Goal: Task Accomplishment & Management: Manage account settings

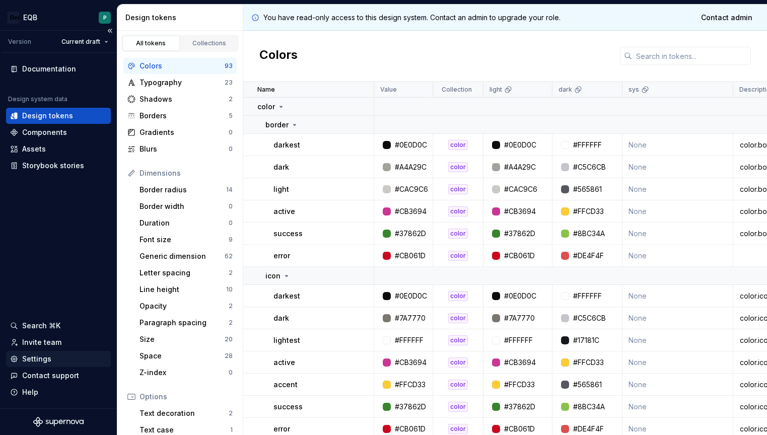
click at [41, 357] on div "Settings" at bounding box center [36, 359] width 29 height 10
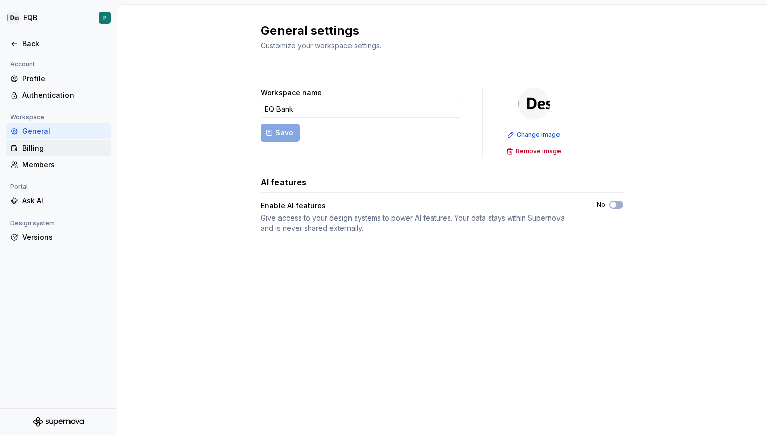
click at [39, 148] on div "Billing" at bounding box center [64, 148] width 85 height 10
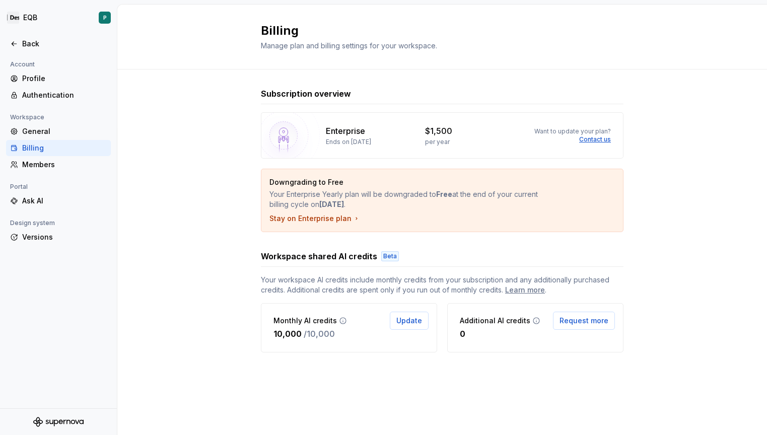
click at [437, 137] on div "$1,500 per year" at bounding box center [468, 135] width 87 height 21
click at [434, 132] on p "$1,500" at bounding box center [438, 131] width 27 height 12
click at [432, 137] on div "$1,500 per year" at bounding box center [468, 135] width 87 height 21
click at [42, 163] on div "Members" at bounding box center [64, 165] width 85 height 10
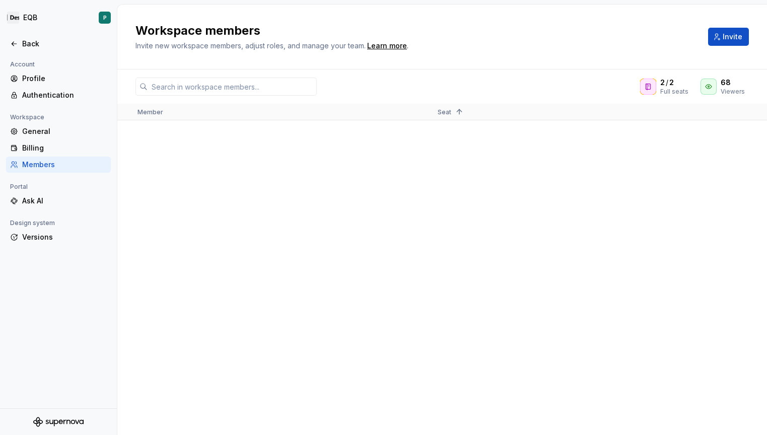
scroll to position [1943, 0]
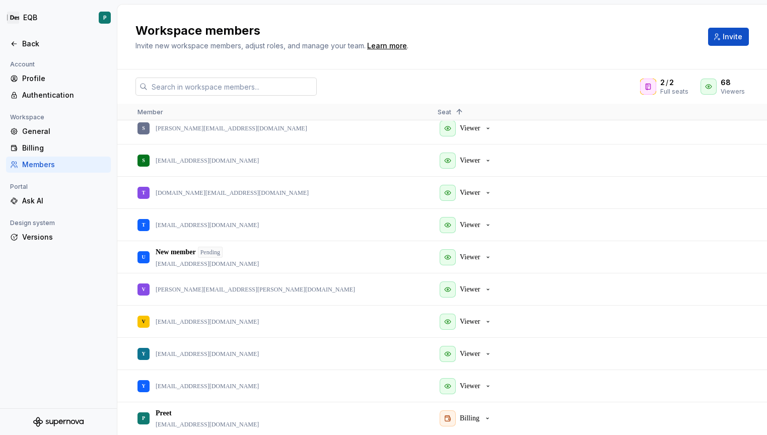
click at [277, 90] on input "text" at bounding box center [232, 87] width 169 height 18
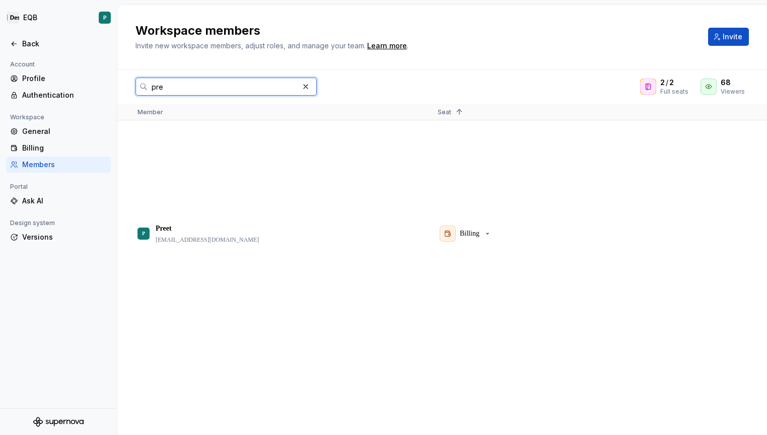
scroll to position [0, 0]
type input "preet"
click at [252, 85] on input "preet" at bounding box center [223, 87] width 151 height 18
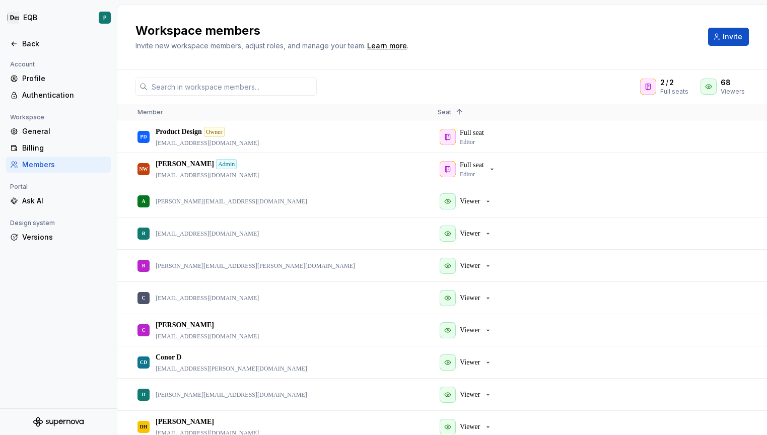
click at [451, 114] on span at bounding box center [457, 112] width 12 height 8
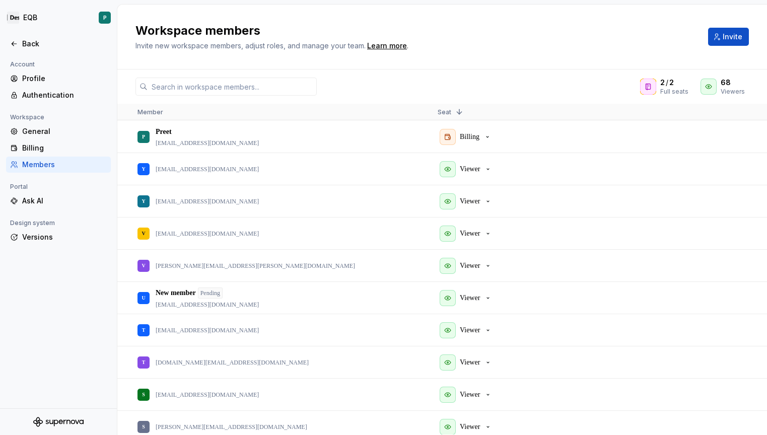
click at [456, 112] on span at bounding box center [459, 112] width 8 height 8
